Goal: Information Seeking & Learning: Learn about a topic

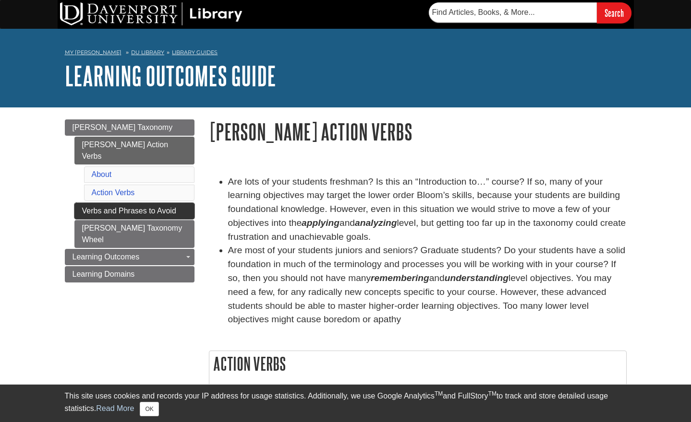
click at [129, 203] on link "Verbs and Phrases to Avoid" at bounding box center [134, 211] width 120 height 16
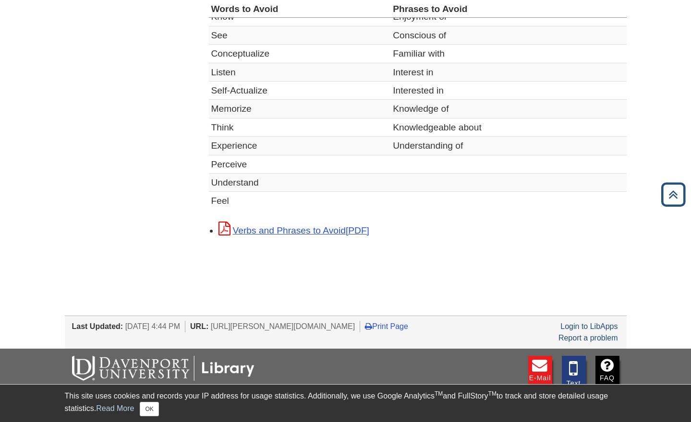
scroll to position [384, 0]
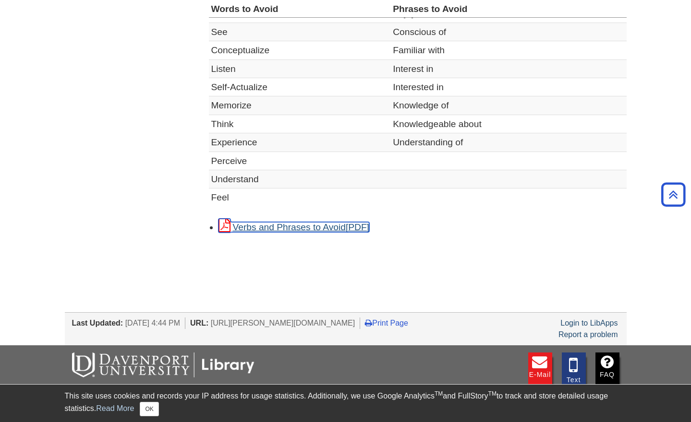
click at [309, 228] on link "Verbs and Phrases to Avoid" at bounding box center [293, 227] width 151 height 10
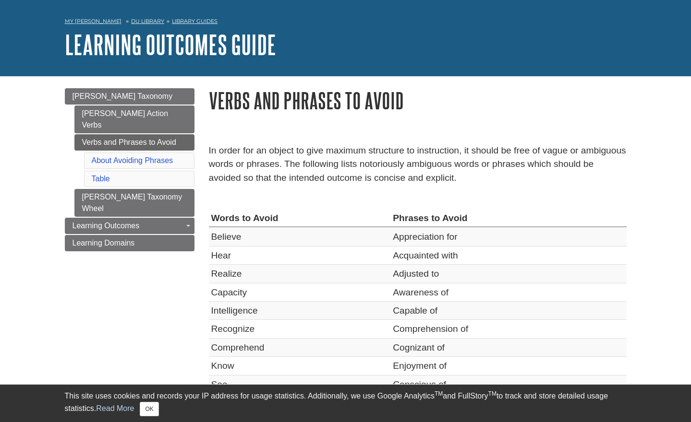
scroll to position [48, 0]
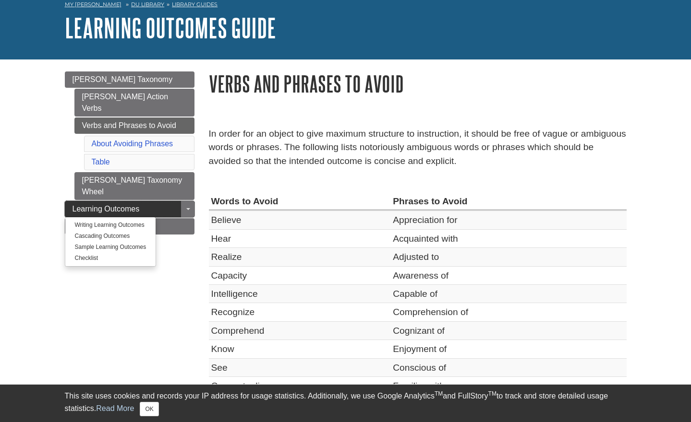
click at [177, 201] on link "Learning Outcomes" at bounding box center [130, 209] width 130 height 16
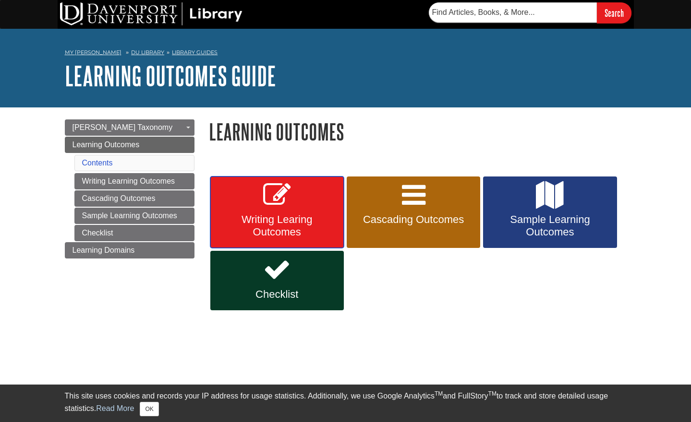
click at [271, 226] on span "Writing Learing Outcomes" at bounding box center [276, 226] width 119 height 25
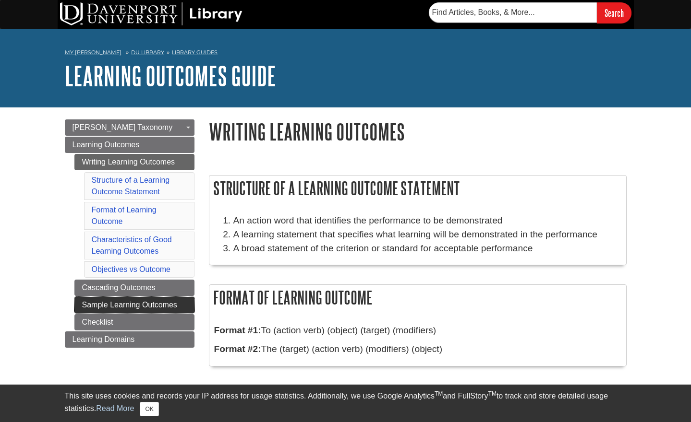
click at [138, 302] on link "Sample Learning Outcomes" at bounding box center [134, 305] width 120 height 16
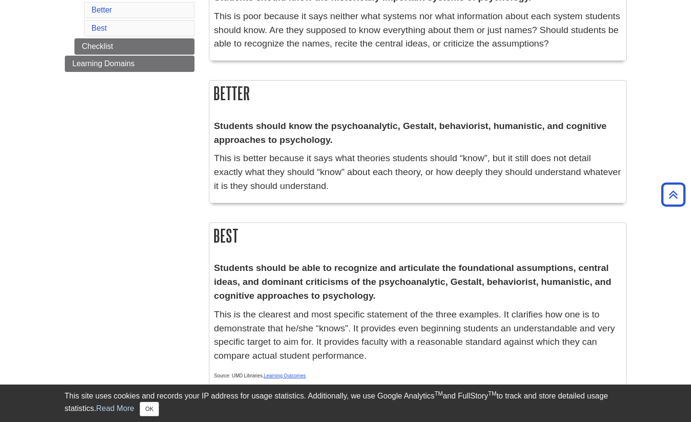
scroll to position [240, 0]
